Goal: Task Accomplishment & Management: Manage account settings

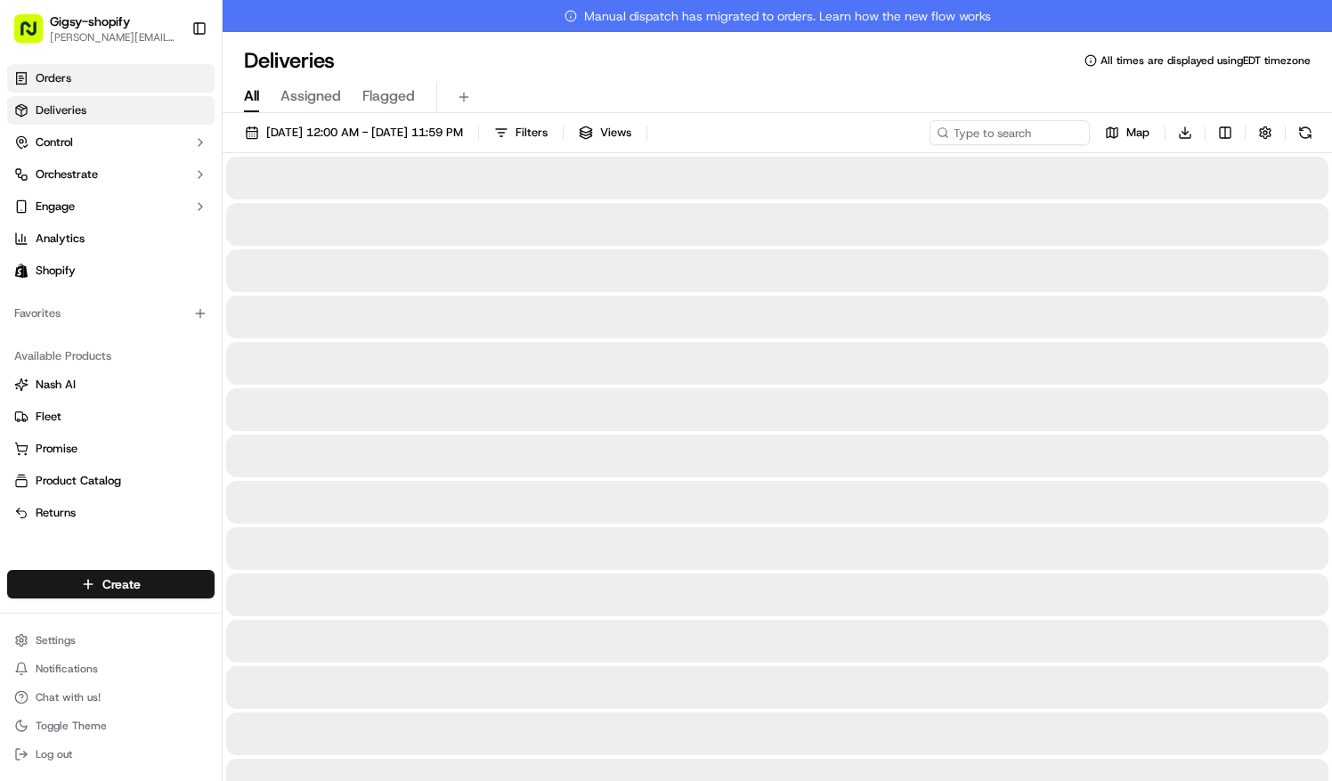
click at [123, 82] on link "Orders" at bounding box center [110, 78] width 207 height 28
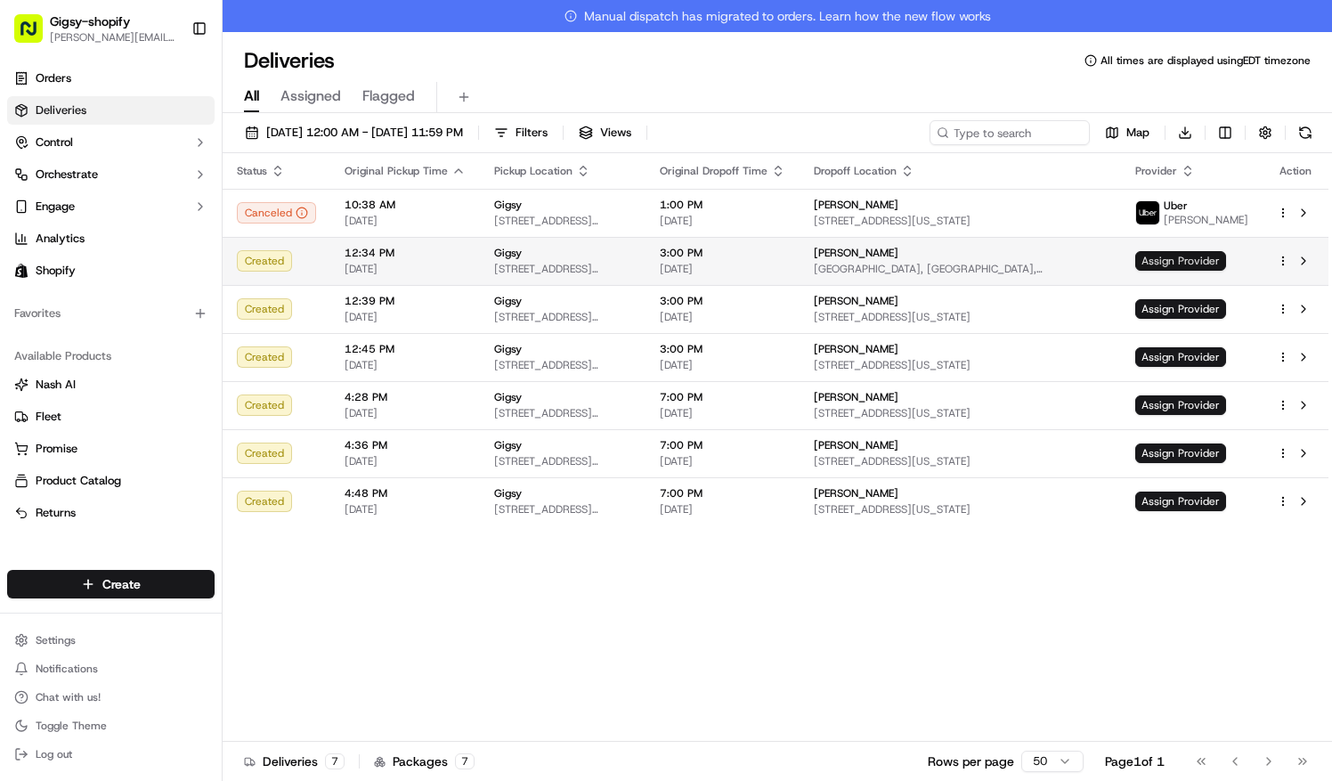
click at [1226, 260] on span "Assign Provider" at bounding box center [1180, 261] width 91 height 20
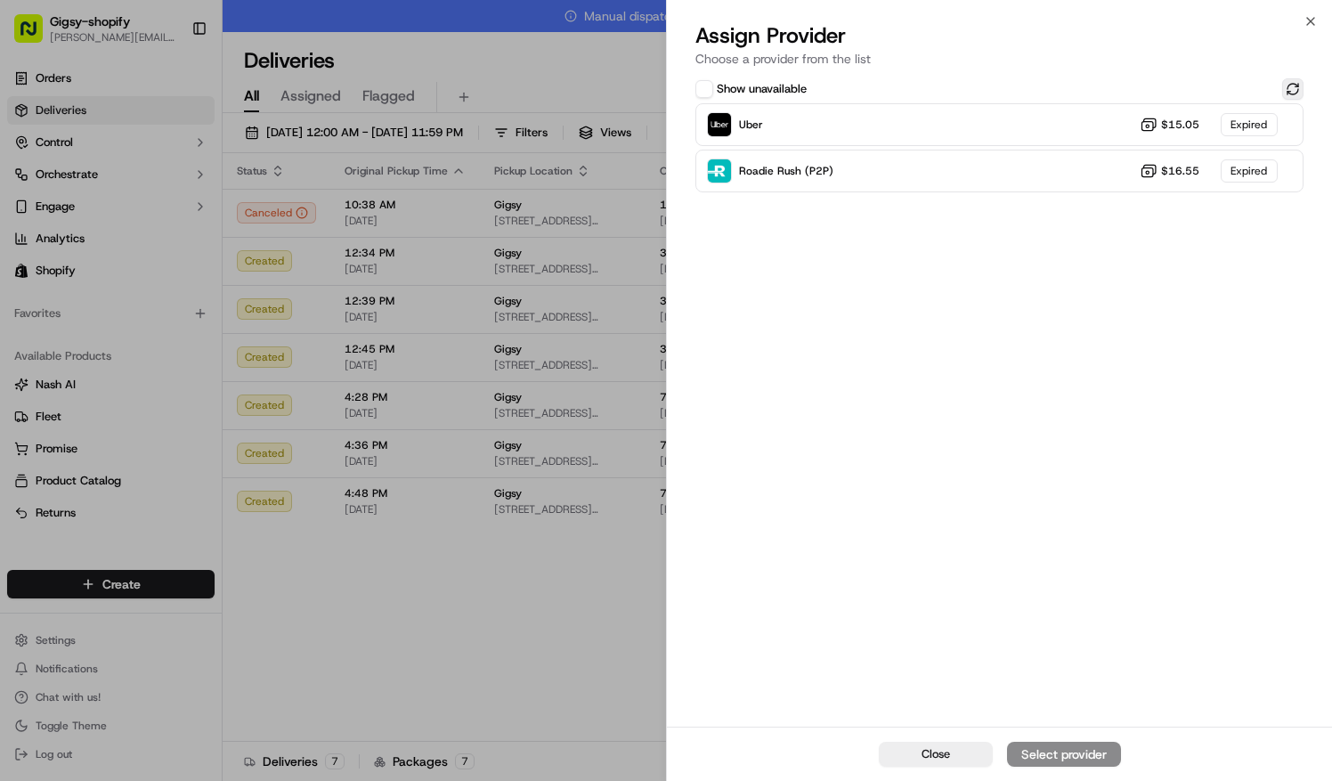
click at [1285, 97] on button at bounding box center [1292, 88] width 21 height 21
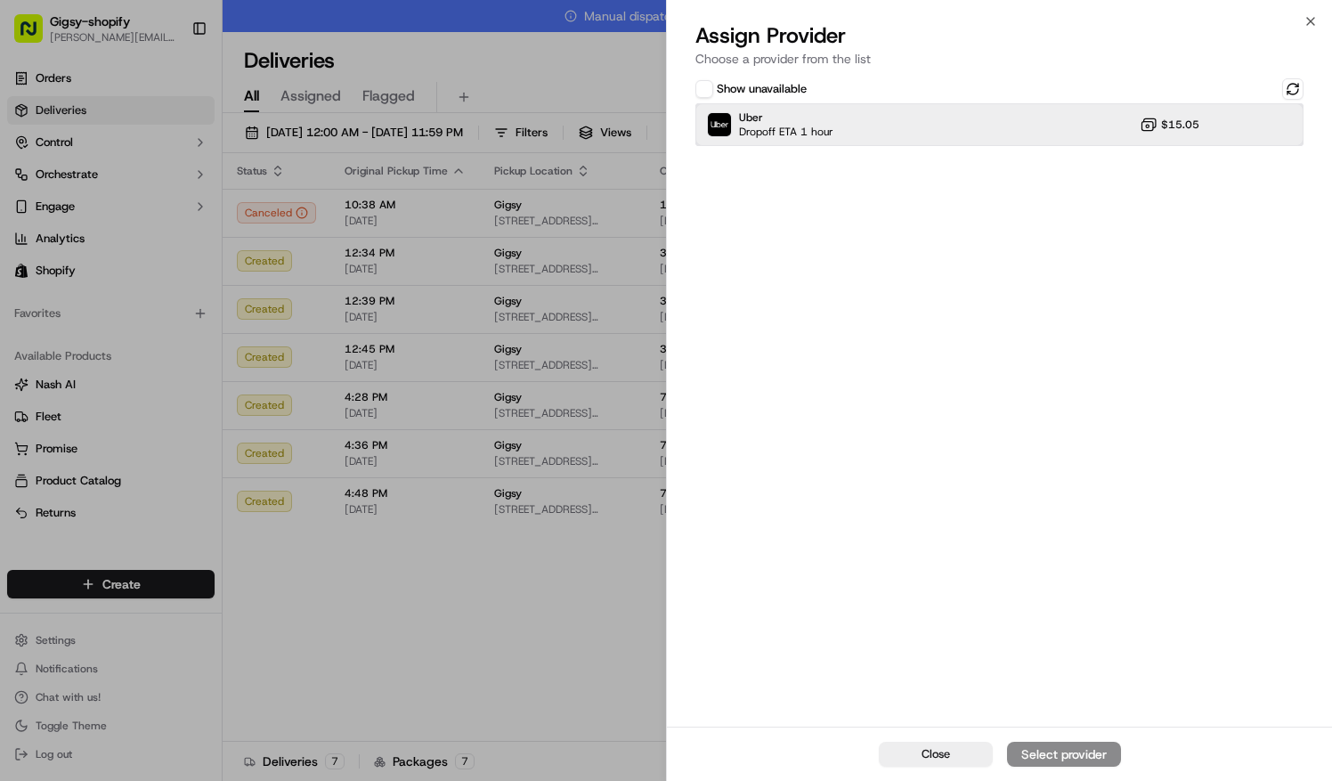
click at [1036, 130] on div "Uber Dropoff ETA 1 hour $15.05" at bounding box center [999, 124] width 608 height 43
click at [1051, 758] on div "Assign Provider" at bounding box center [1063, 754] width 87 height 18
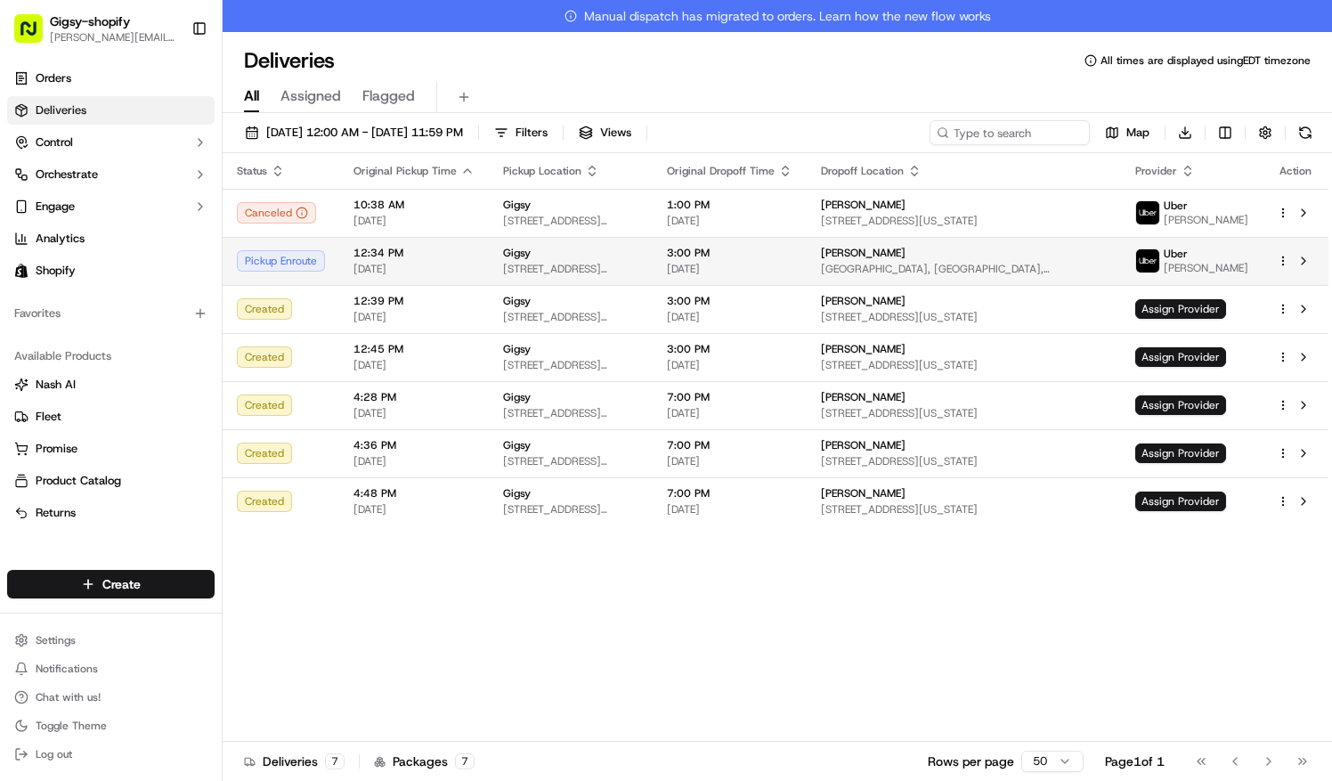
click at [1283, 257] on html "Gigsy-shopify sarah@getgigsy.com Toggle Sidebar Orders Deliveries Control Orche…" at bounding box center [666, 390] width 1332 height 781
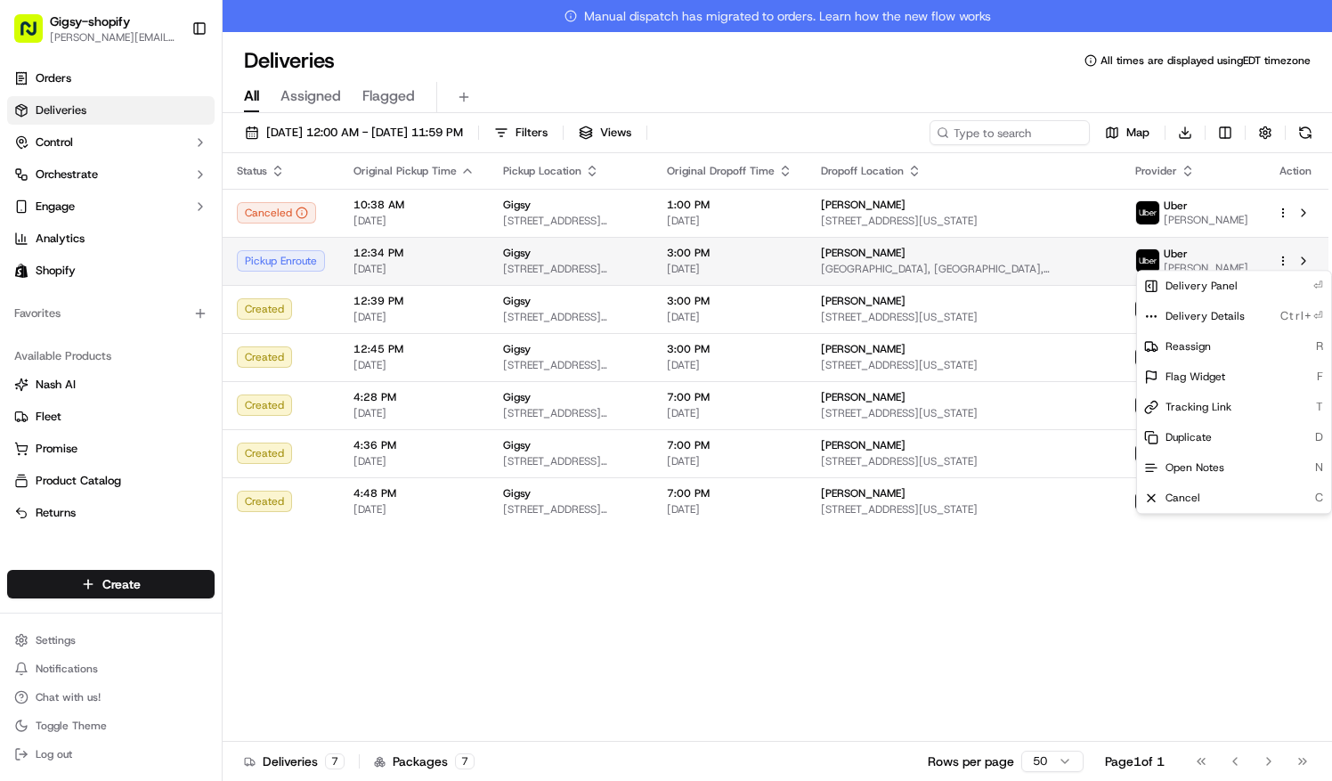
click at [1283, 257] on html "Gigsy-shopify sarah@getgigsy.com Toggle Sidebar Orders Deliveries Control Orche…" at bounding box center [666, 390] width 1332 height 781
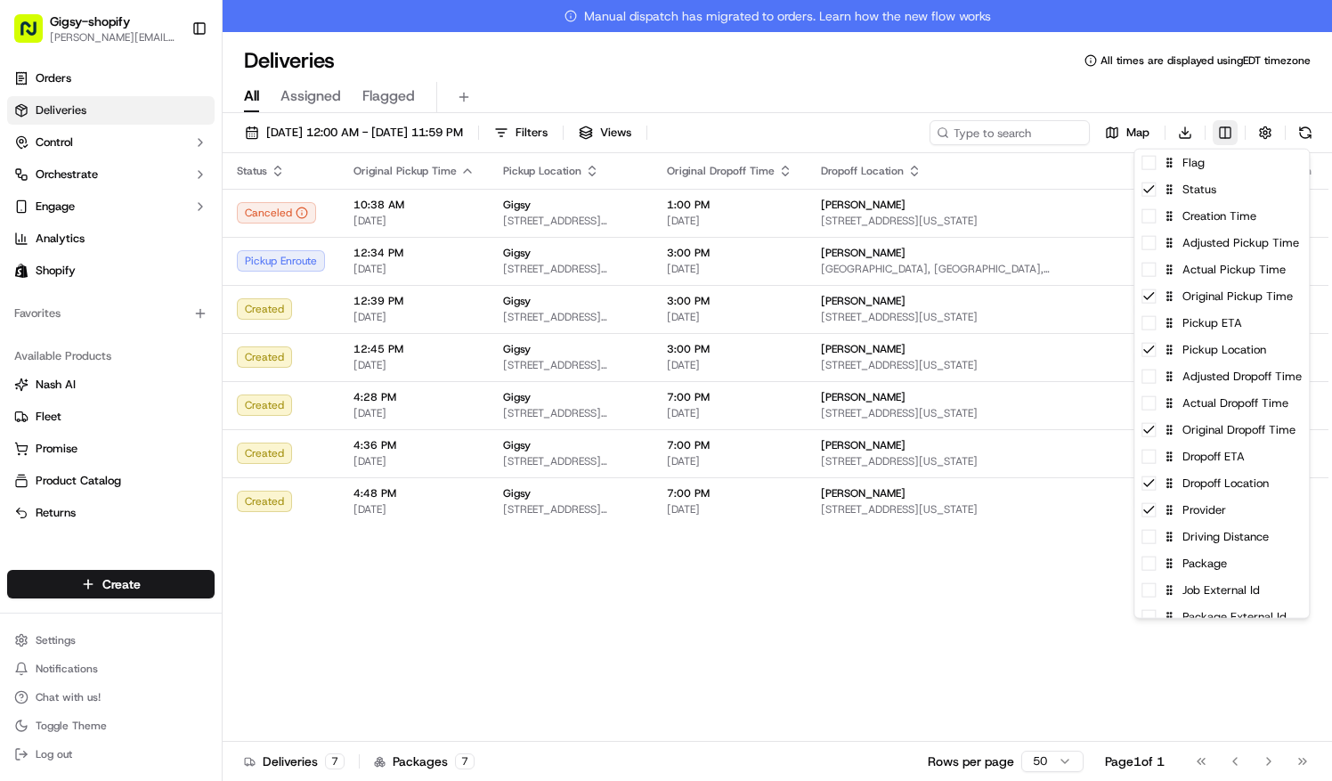
click at [1228, 134] on html "Gigsy-shopify sarah@getgigsy.com Toggle Sidebar Orders Deliveries Control Orche…" at bounding box center [666, 390] width 1332 height 781
click at [1211, 328] on div "Pickup ETA" at bounding box center [1221, 323] width 174 height 27
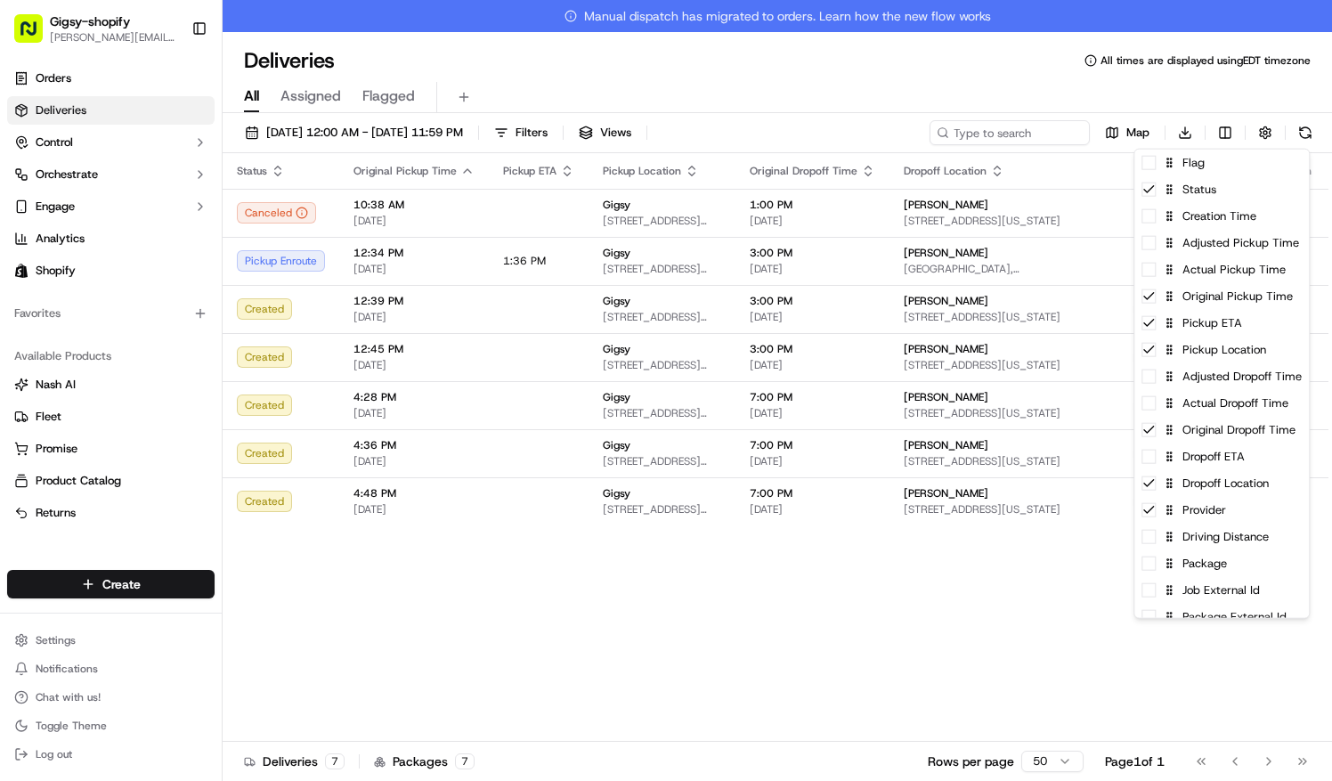
click at [936, 596] on html "Gigsy-shopify sarah@getgigsy.com Toggle Sidebar Orders Deliveries Control Orche…" at bounding box center [666, 390] width 1332 height 781
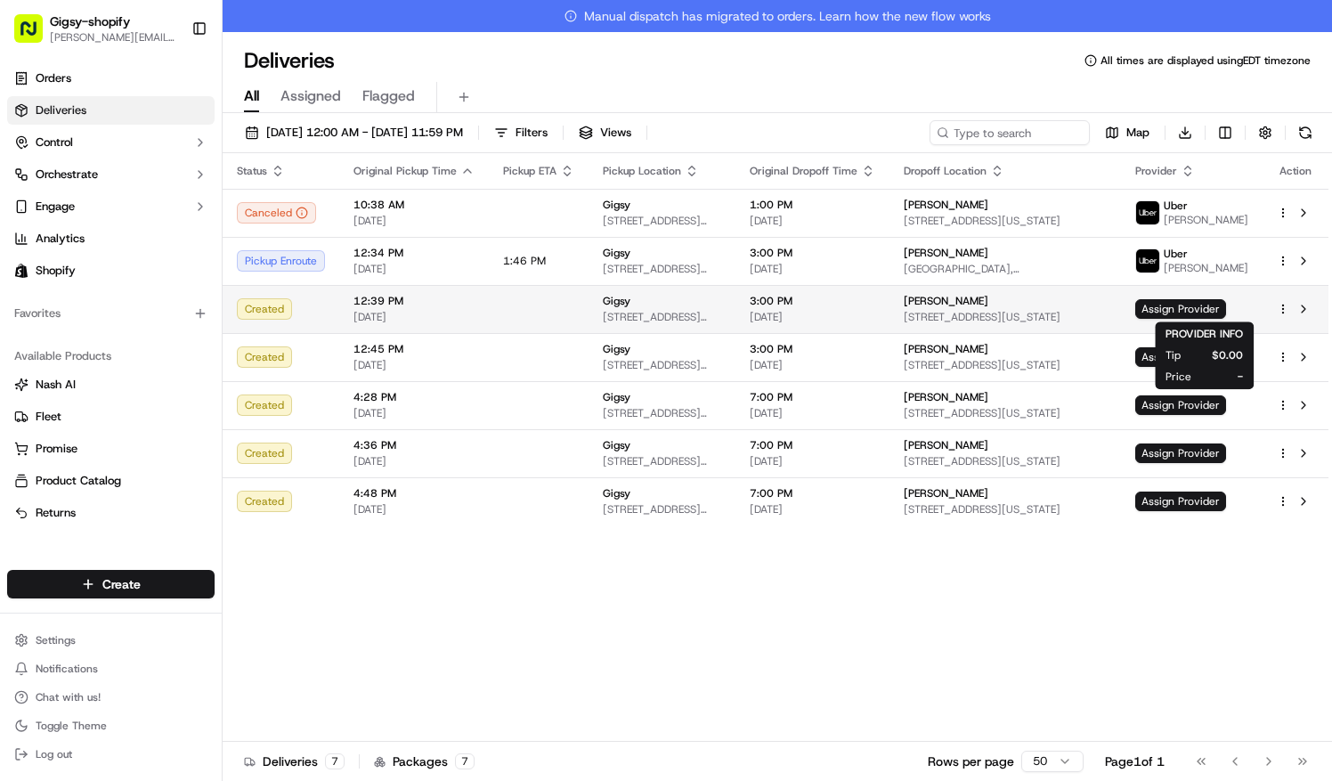
drag, startPoint x: 1210, startPoint y: 302, endPoint x: 992, endPoint y: 307, distance: 218.2
click at [992, 307] on div "christy Beltrame 80 Riverside Blvd, New York, NY 10069, USA" at bounding box center [1005, 309] width 203 height 30
click at [1226, 309] on span "Assign Provider" at bounding box center [1180, 309] width 91 height 20
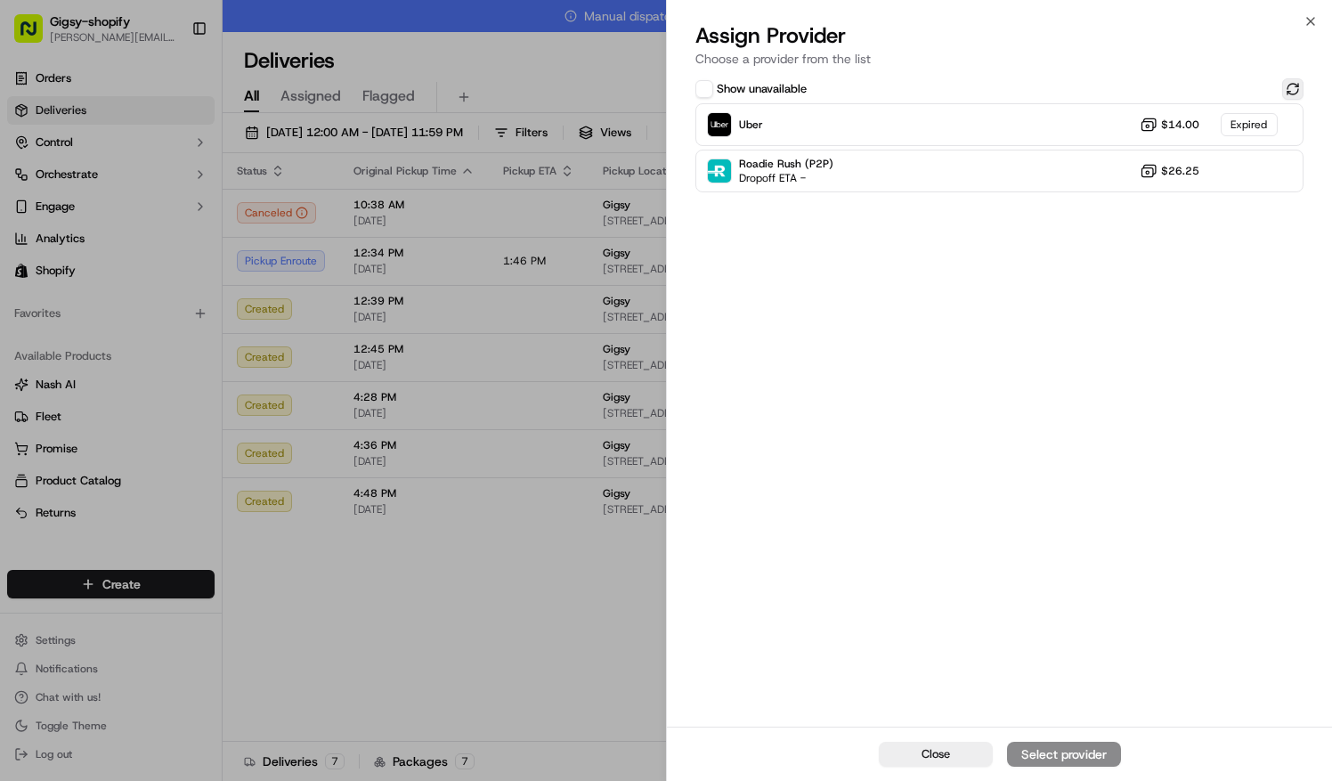
click at [1297, 92] on button at bounding box center [1292, 88] width 21 height 21
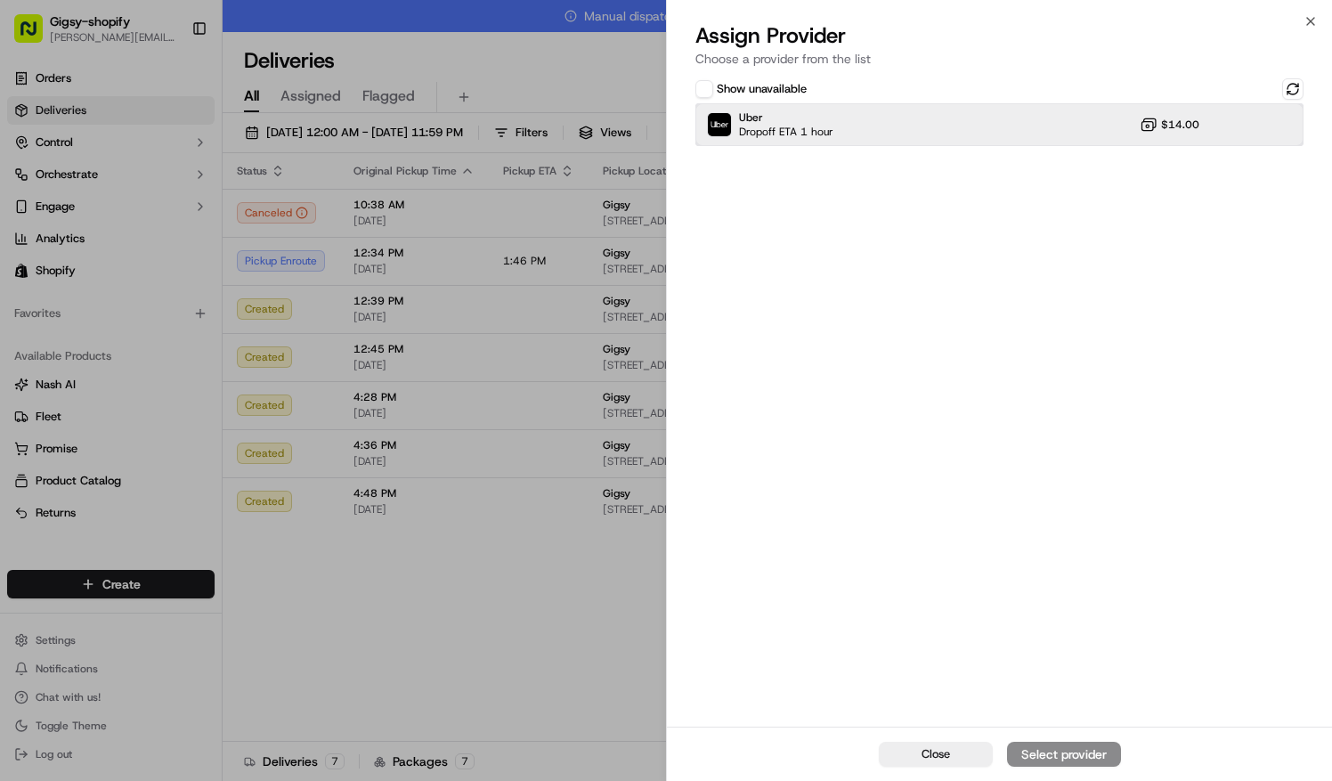
click at [1272, 130] on div "Uber Dropoff ETA 1 hour $14.00" at bounding box center [999, 124] width 608 height 43
click at [1094, 750] on div "Assign Provider" at bounding box center [1063, 754] width 87 height 18
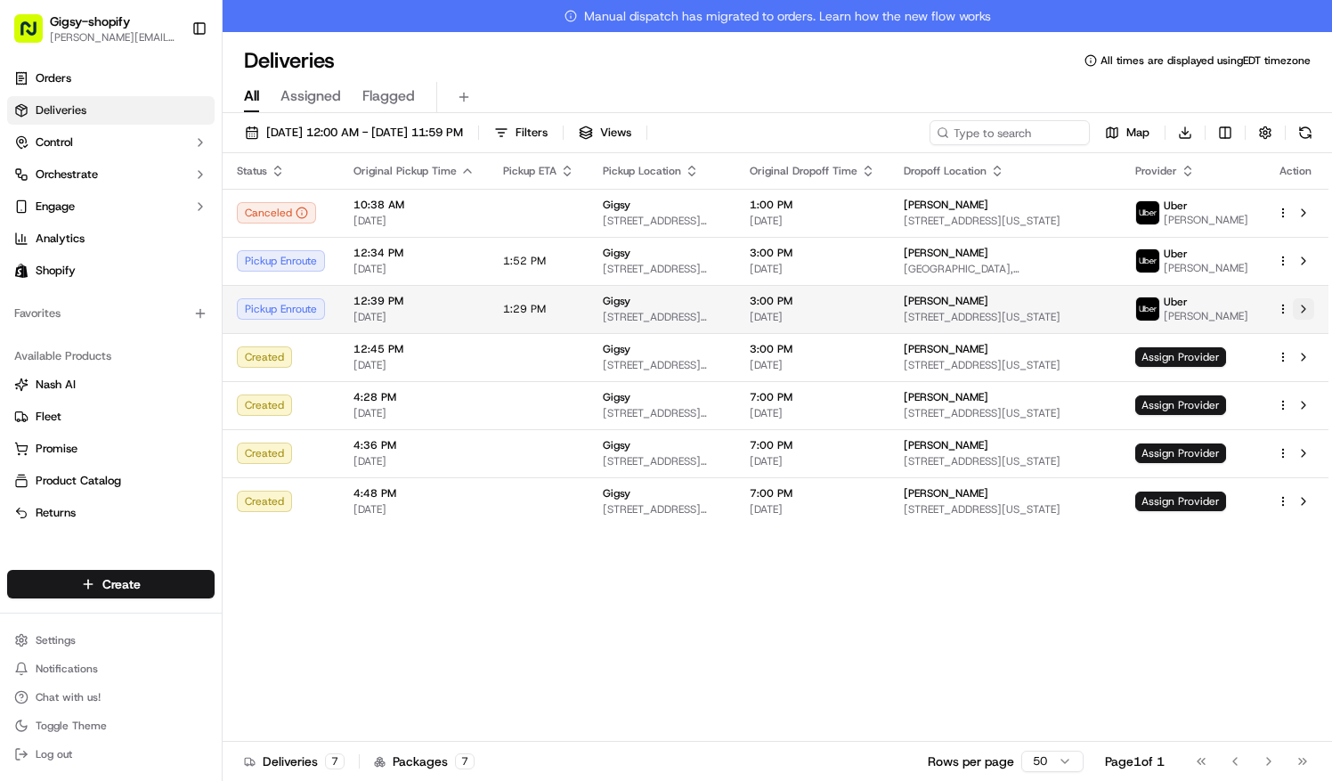
click at [1303, 315] on button at bounding box center [1303, 308] width 21 height 21
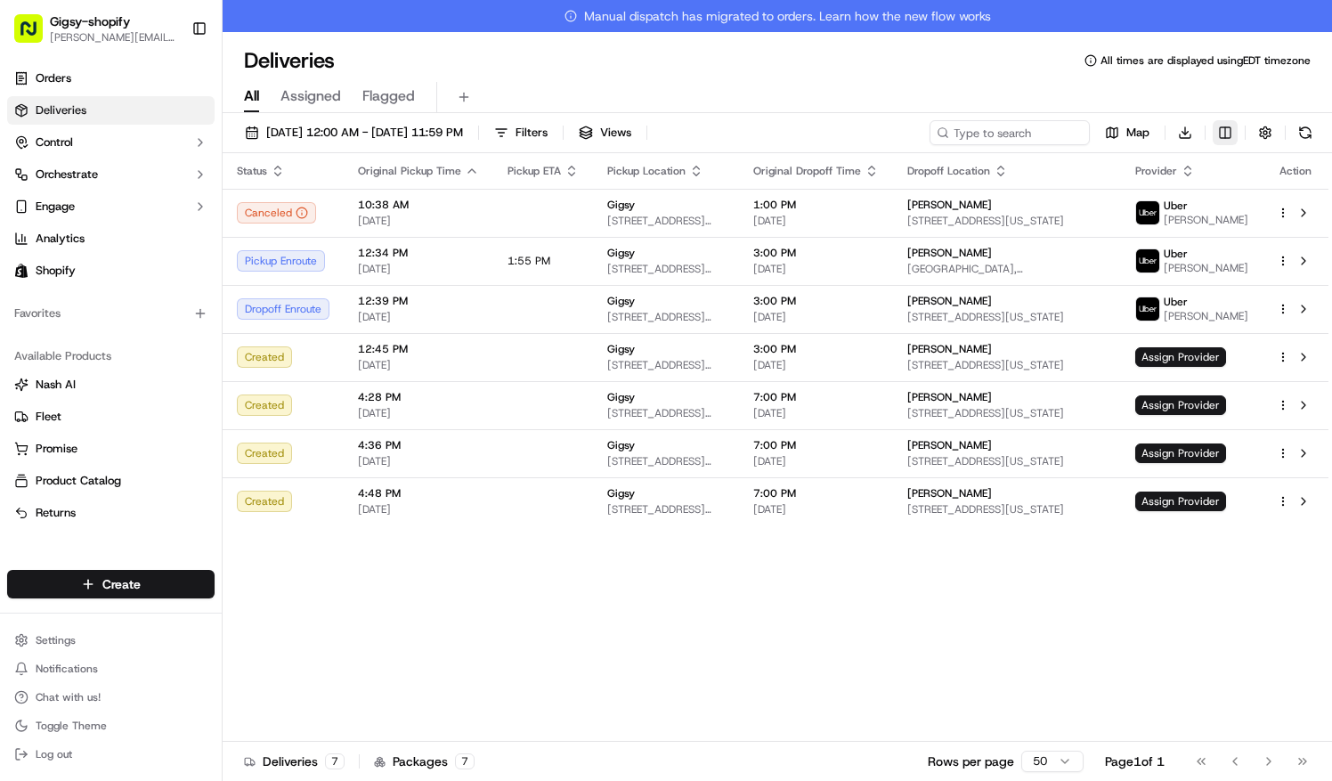
click at [1234, 130] on html "Gigsy-shopify sarah@getgigsy.com Toggle Sidebar Orders Deliveries Control Orche…" at bounding box center [666, 390] width 1332 height 781
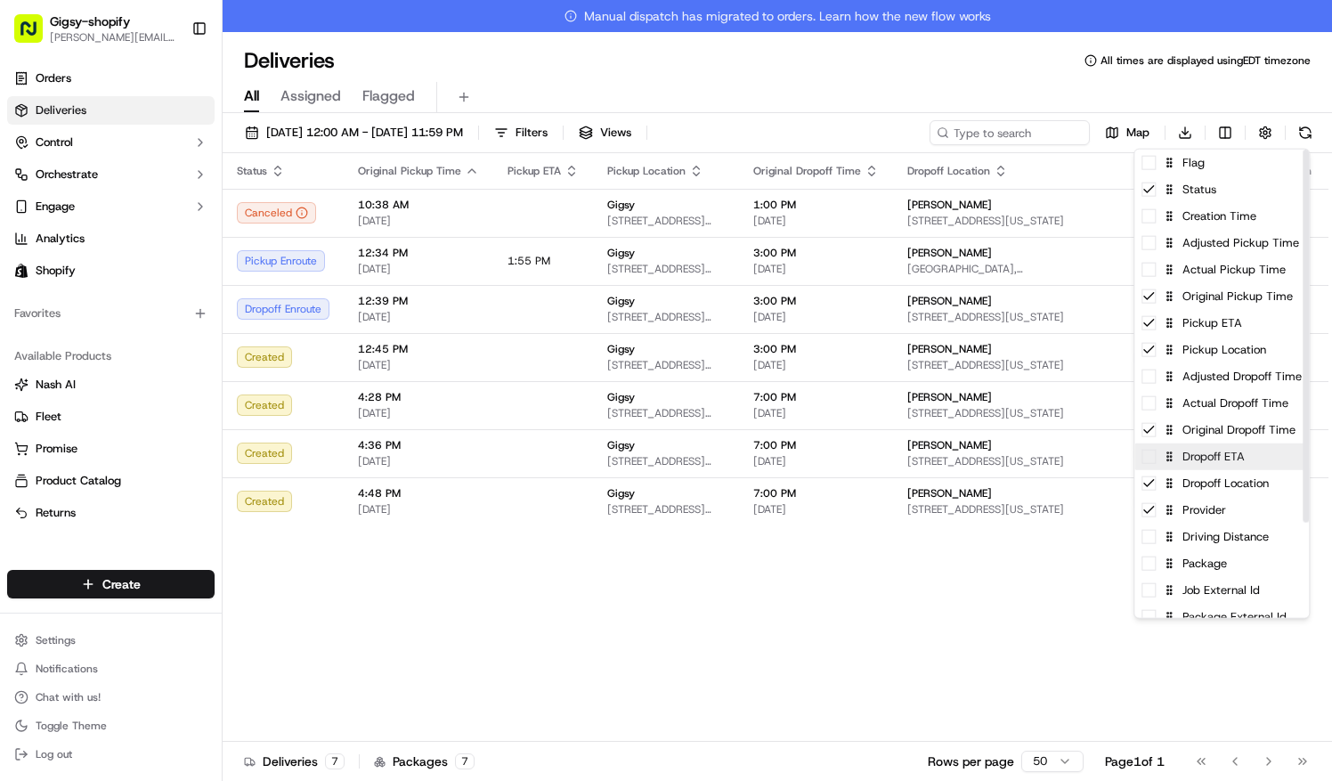
click at [1219, 465] on div "Dropoff ETA" at bounding box center [1221, 456] width 174 height 27
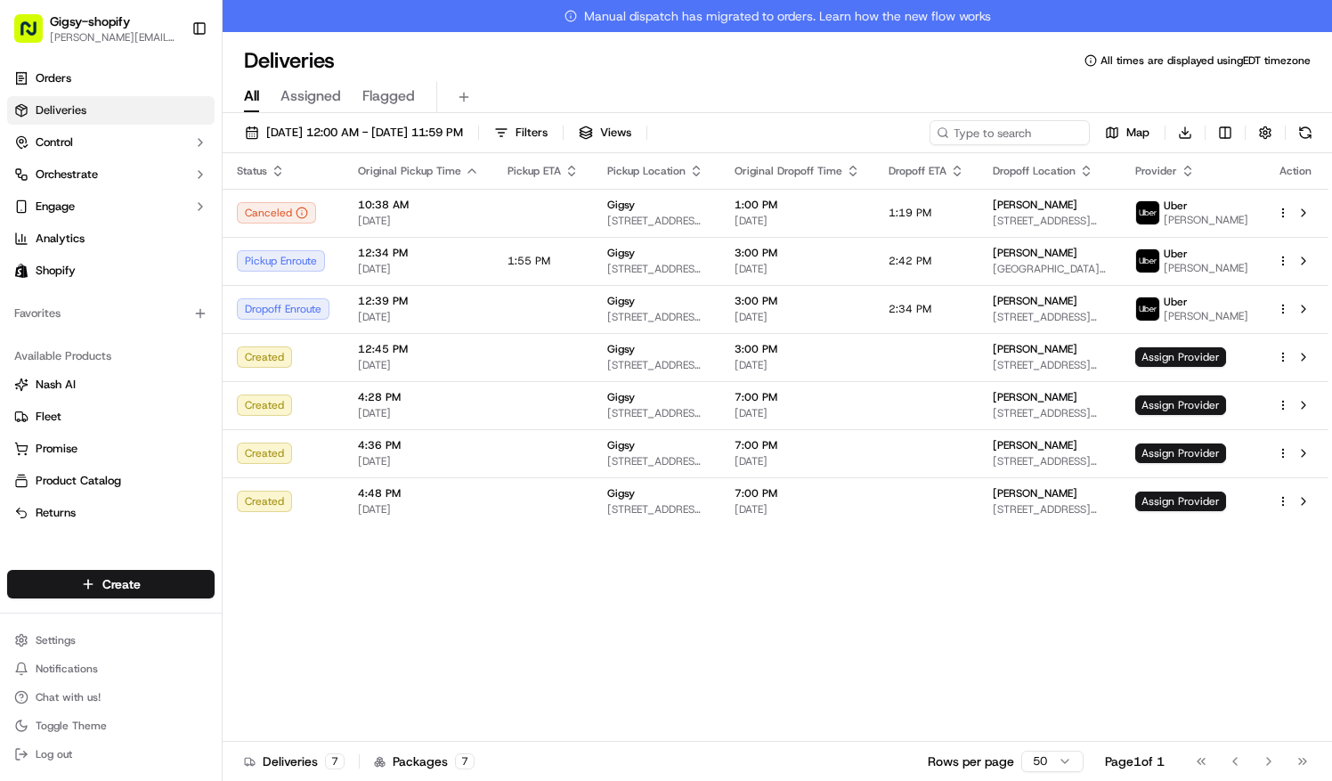
click at [826, 714] on html "Gigsy-shopify sarah@getgigsy.com Toggle Sidebar Orders Deliveries Control Orche…" at bounding box center [666, 390] width 1332 height 781
click at [1307, 260] on button at bounding box center [1303, 260] width 21 height 21
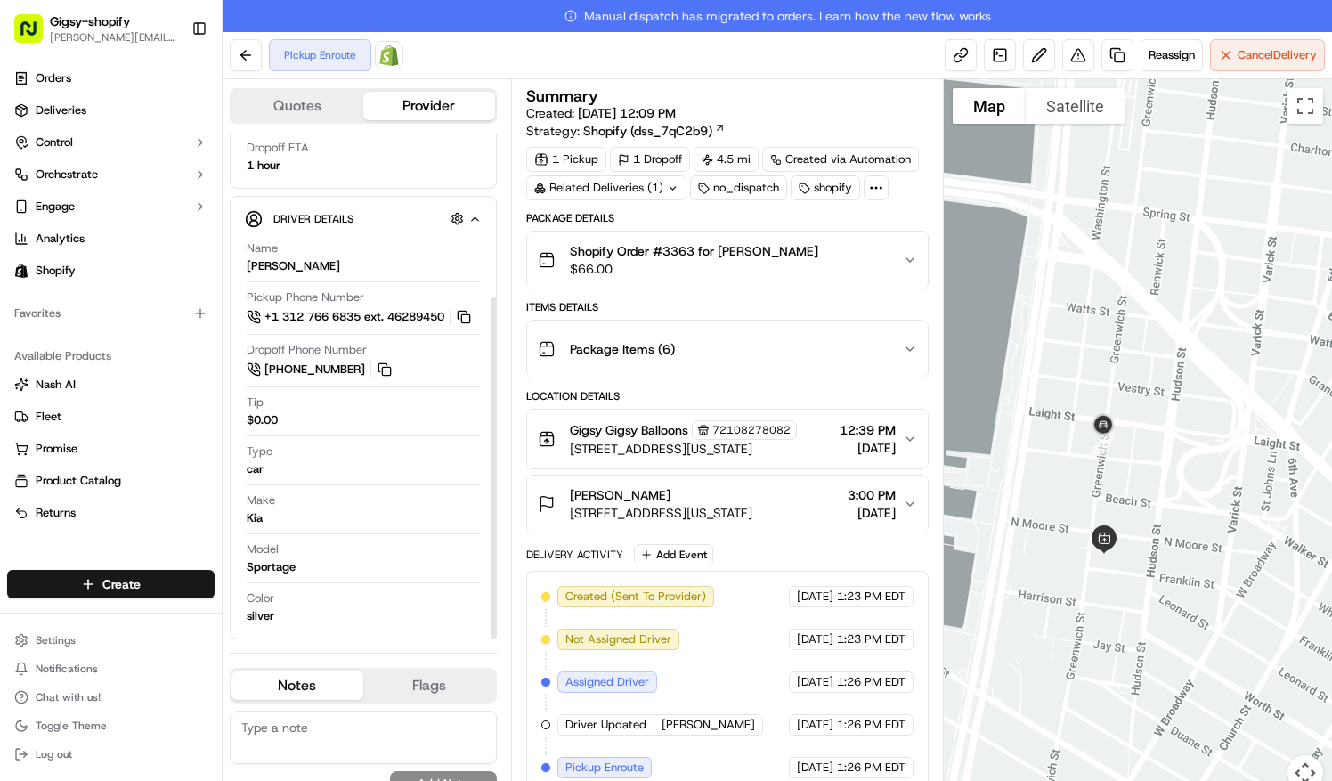
scroll to position [240, 0]
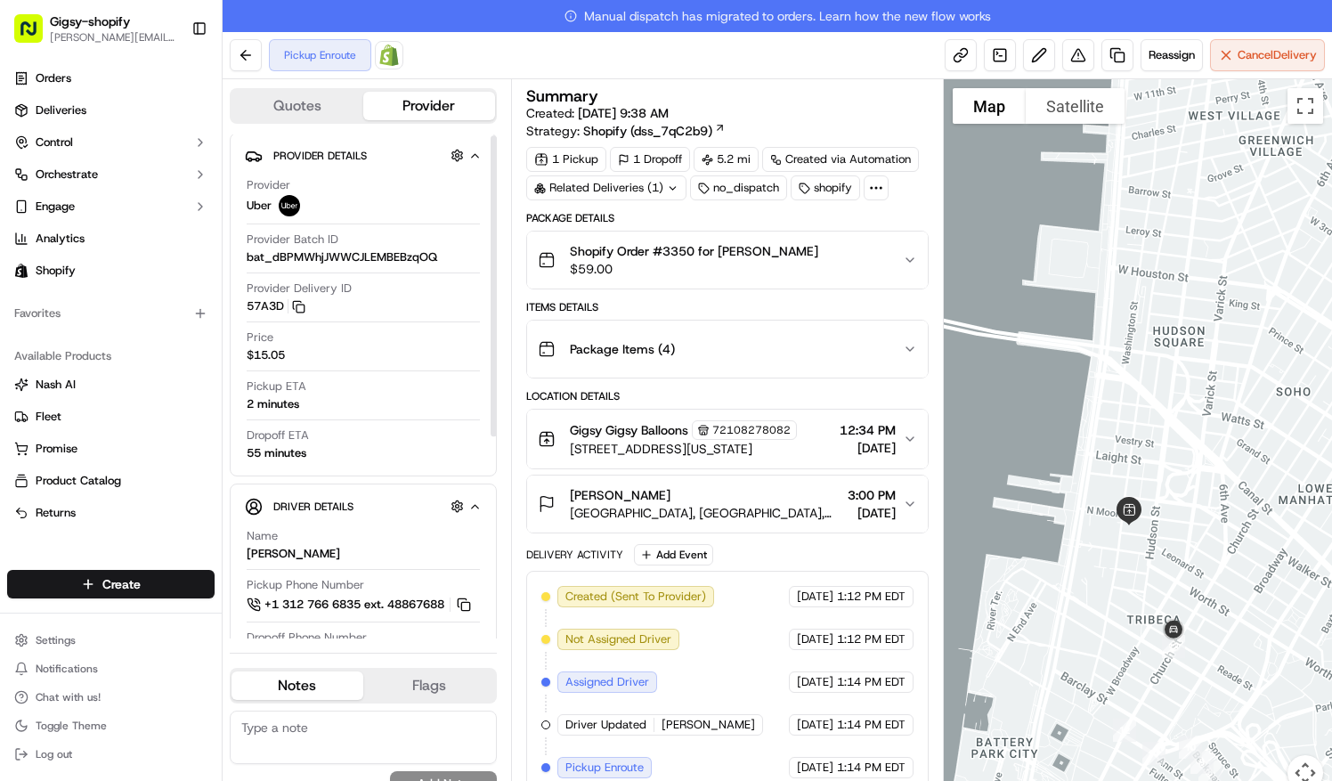
scroll to position [3, 0]
